Goal: Task Accomplishment & Management: Manage account settings

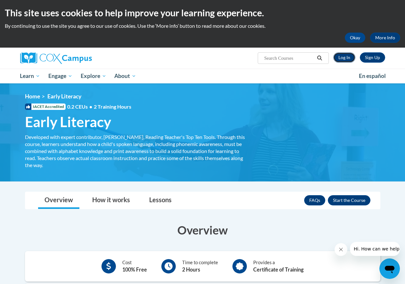
click at [342, 60] on link "Log In" at bounding box center [344, 57] width 22 height 10
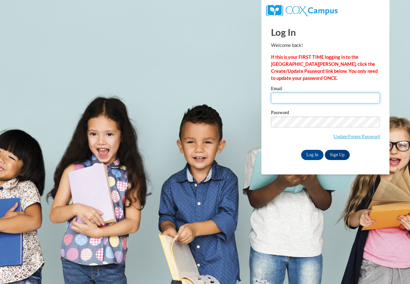
click at [323, 100] on input "Email" at bounding box center [325, 98] width 109 height 11
type input "rhiajohnson@greenfield.k12.wi.us"
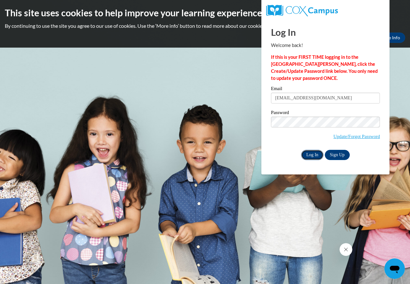
click at [314, 154] on input "Log In" at bounding box center [312, 155] width 22 height 10
